Goal: Task Accomplishment & Management: Use online tool/utility

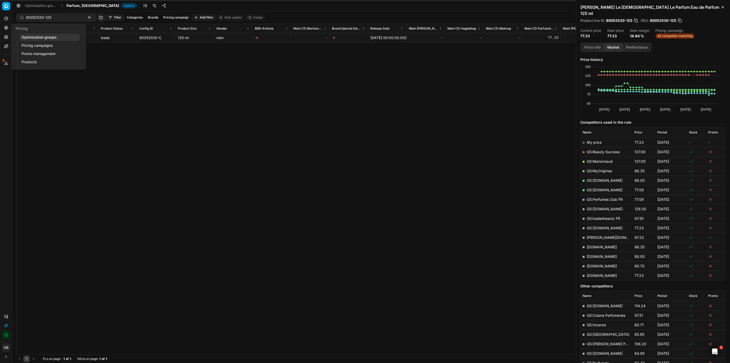
click at [5, 28] on icon at bounding box center [6, 28] width 4 height 4
click at [48, 36] on link "Optimization groups" at bounding box center [50, 37] width 60 height 7
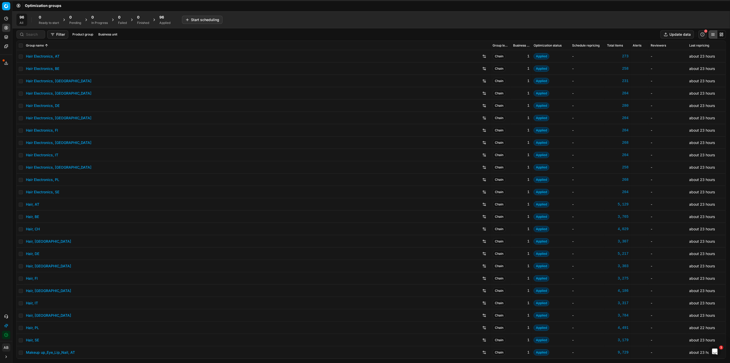
click at [164, 20] on div "96 Applied" at bounding box center [164, 20] width 11 height 10
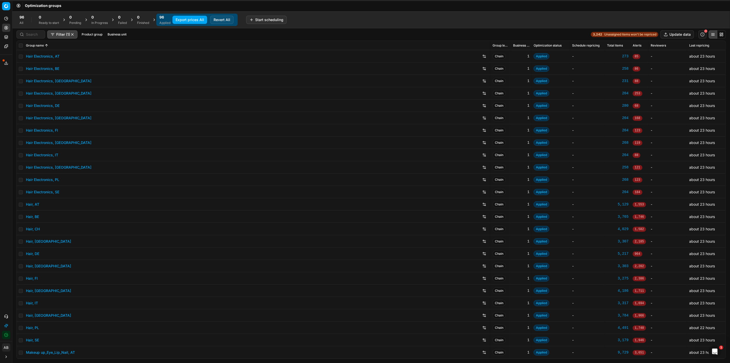
click at [181, 17] on button "Export prices All" at bounding box center [190, 20] width 35 height 8
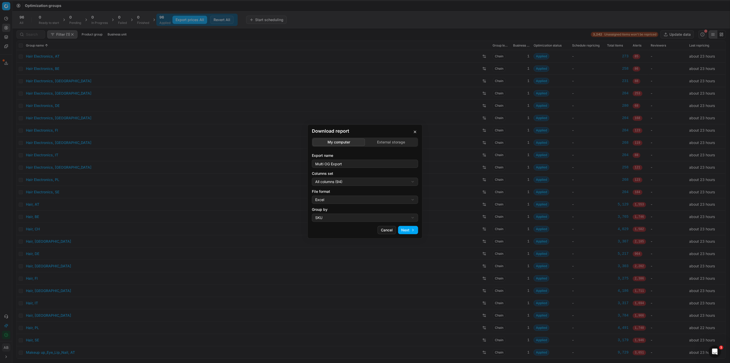
click at [362, 179] on div "Download report My computer External storage Export name Multi OG Export Column…" at bounding box center [365, 181] width 730 height 363
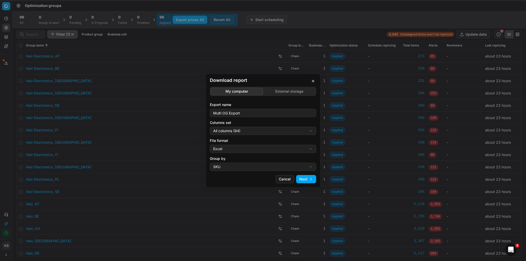
click at [257, 132] on div "Download report My computer External storage Export name Multi OG Export Column…" at bounding box center [263, 130] width 526 height 261
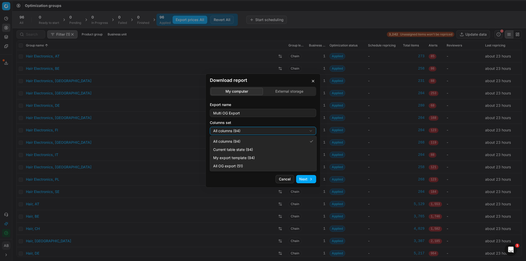
select select "5cc469c0-6ac4-4c23-8dfc-21b5d22cb3ae"
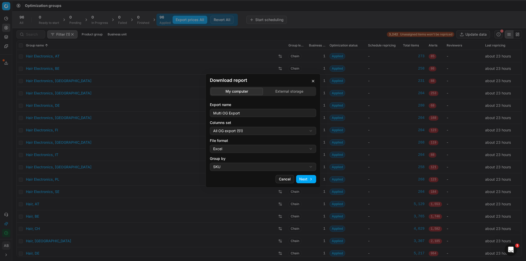
click at [304, 185] on div "Download report My computer External storage Export name Multi OG Export Column…" at bounding box center [262, 131] width 115 height 114
click at [304, 181] on button "Next" at bounding box center [306, 179] width 20 height 8
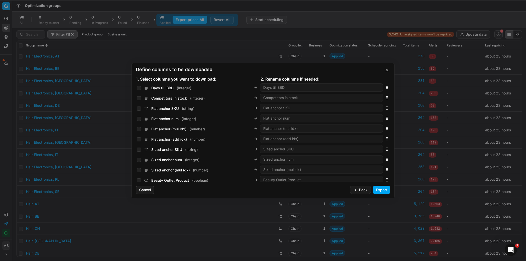
scroll to position [939, 0]
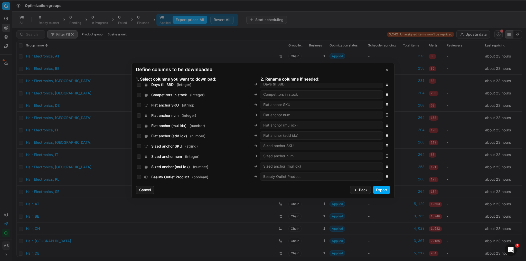
click at [146, 189] on button "Cancel" at bounding box center [145, 190] width 18 height 8
